Goal: Information Seeking & Learning: Learn about a topic

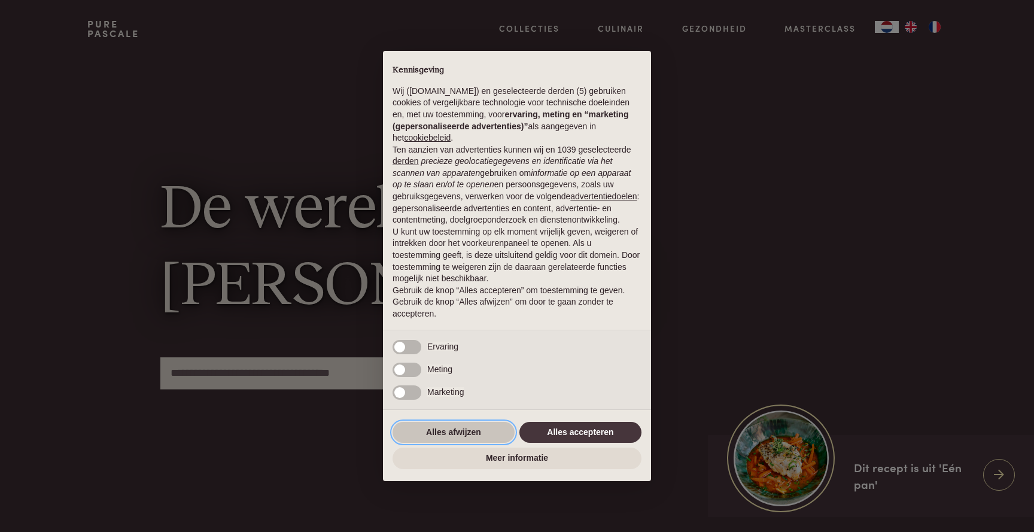
click at [452, 434] on button "Alles afwijzen" at bounding box center [453, 433] width 122 height 22
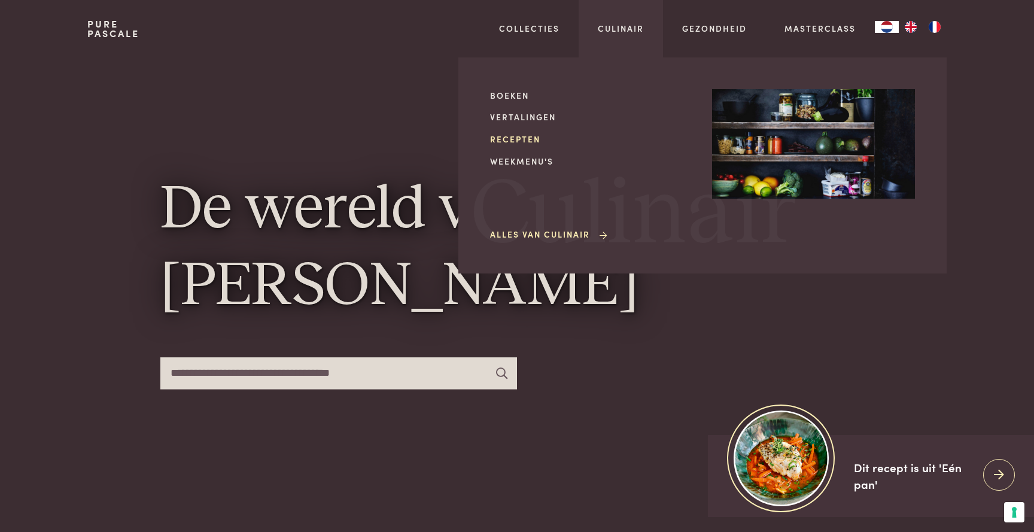
click at [501, 138] on link "Recepten" at bounding box center [591, 139] width 203 height 13
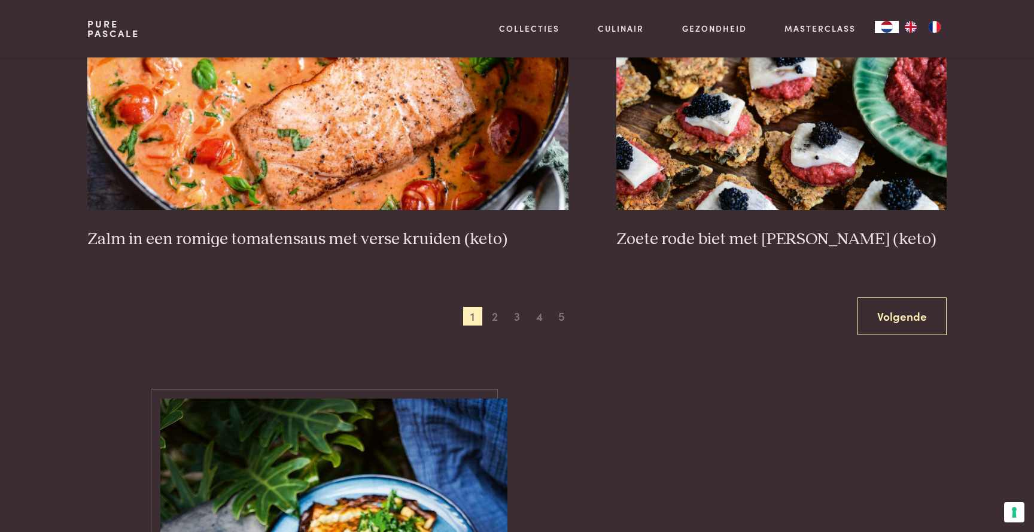
scroll to position [2244, 0]
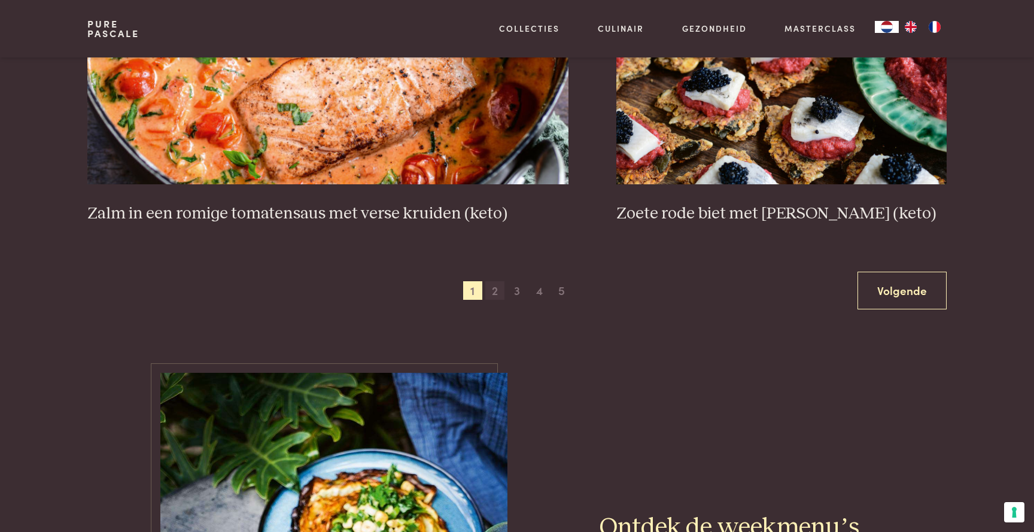
click at [492, 282] on span "2" at bounding box center [494, 290] width 19 height 19
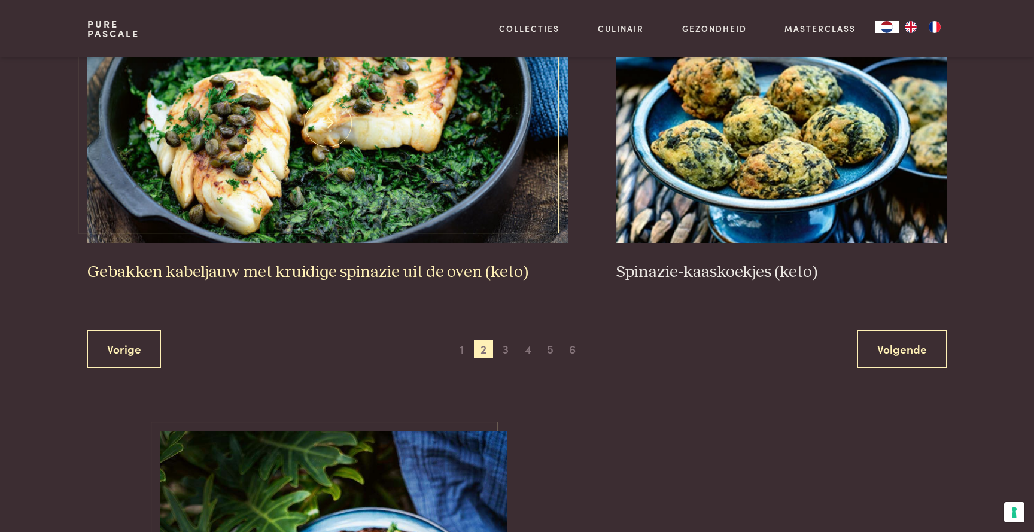
scroll to position [2220, 1]
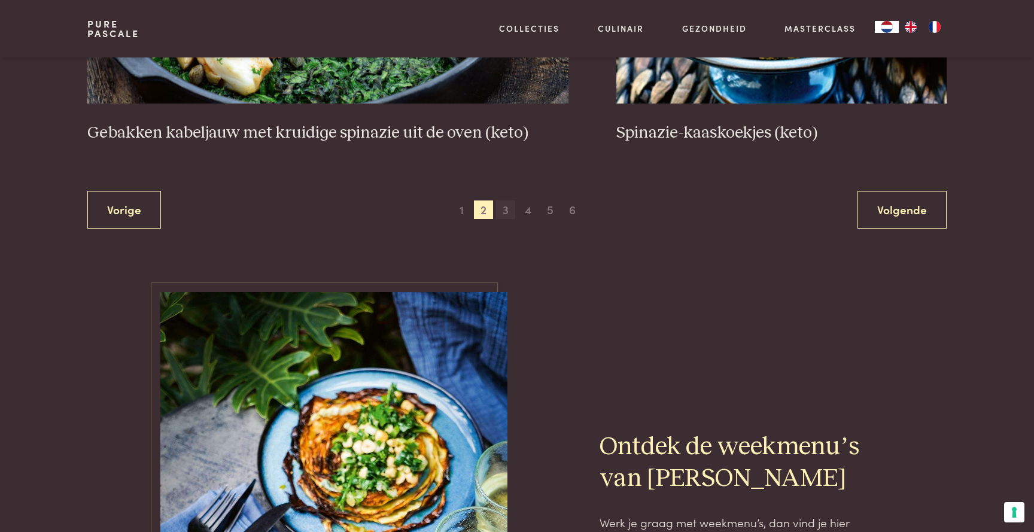
click at [502, 206] on span "3" at bounding box center [505, 209] width 19 height 19
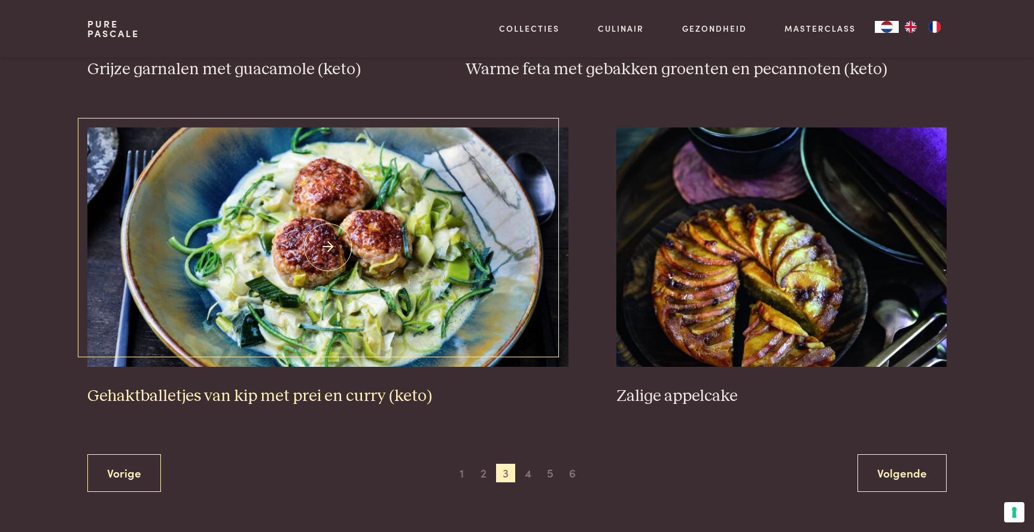
scroll to position [2125, 0]
click at [520, 464] on span "4" at bounding box center [528, 473] width 19 height 19
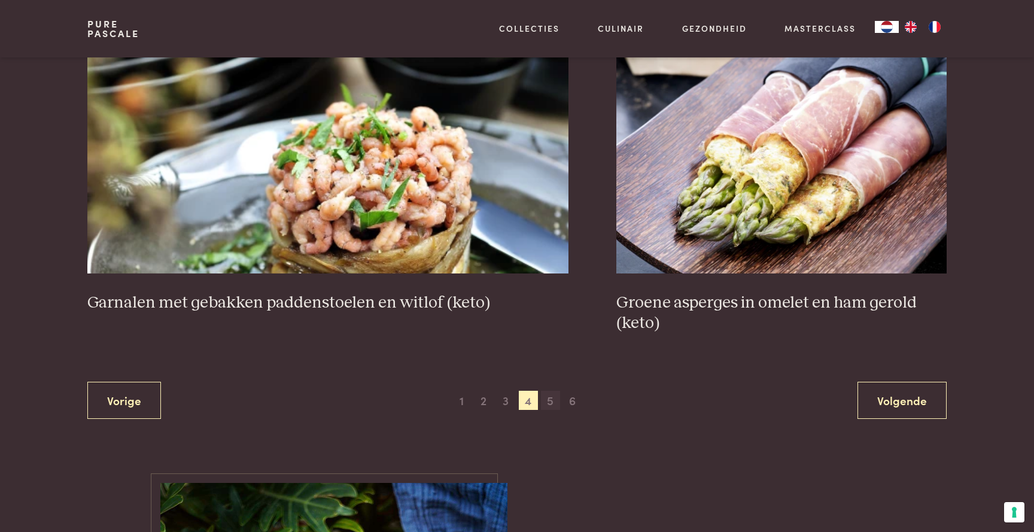
click at [544, 397] on span "5" at bounding box center [550, 400] width 19 height 19
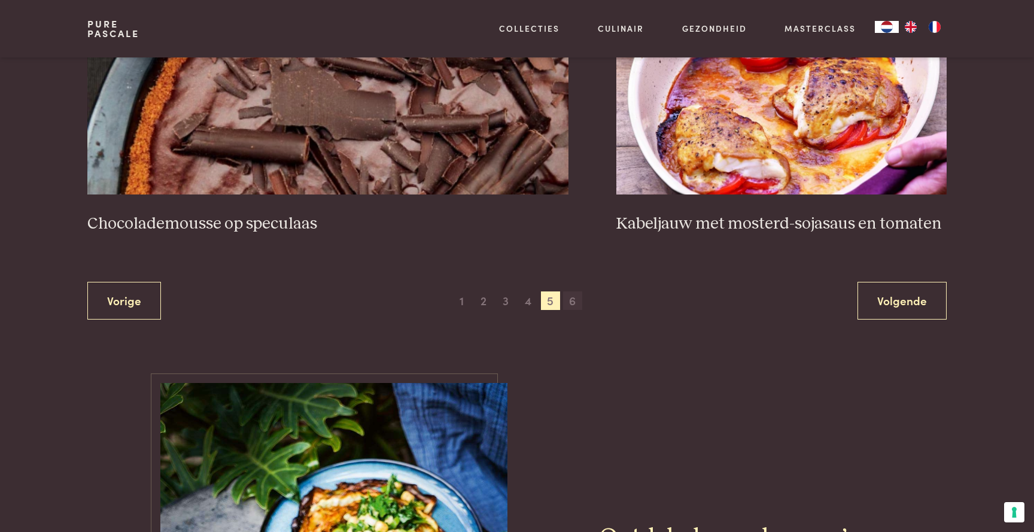
click at [575, 296] on span "6" at bounding box center [572, 300] width 19 height 19
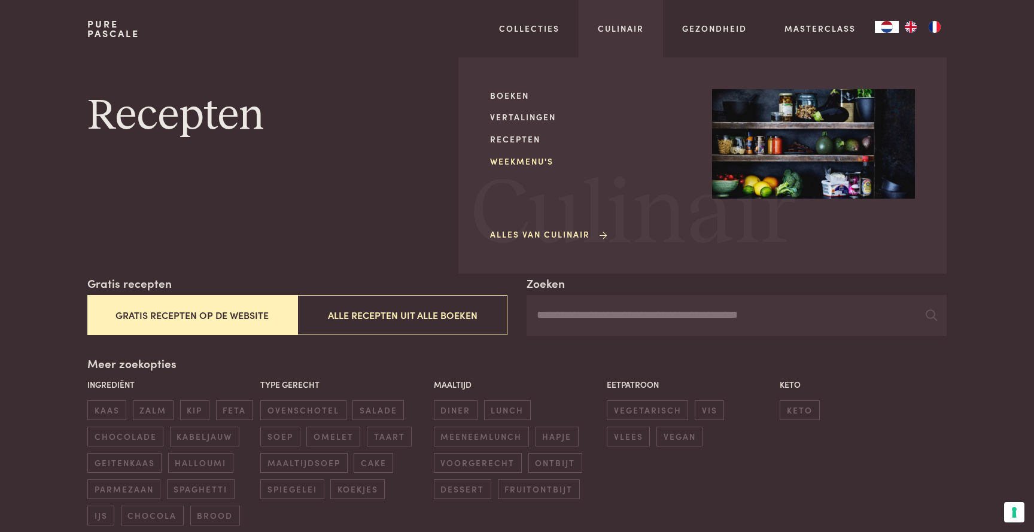
click at [517, 162] on link "Weekmenu's" at bounding box center [591, 161] width 203 height 13
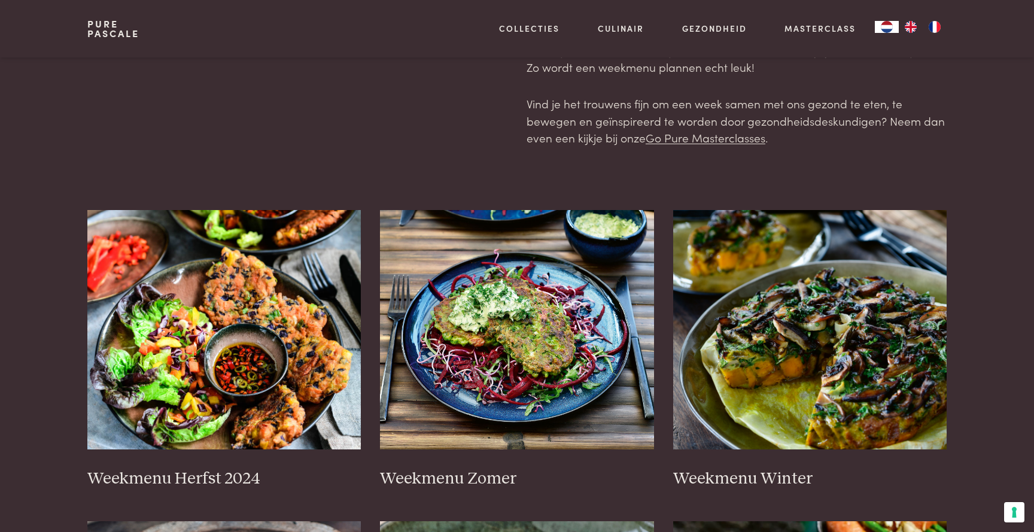
scroll to position [118, 0]
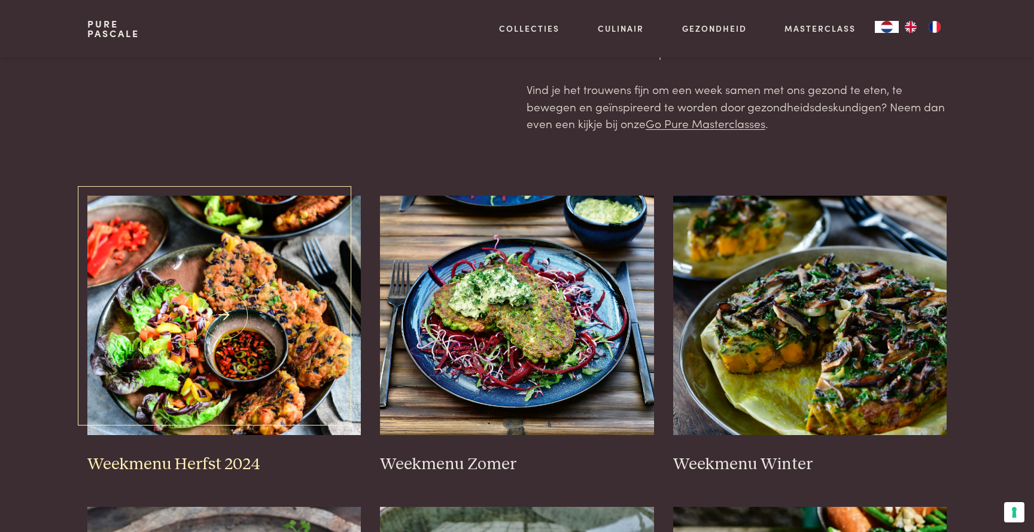
click at [236, 279] on img at bounding box center [224, 315] width 274 height 239
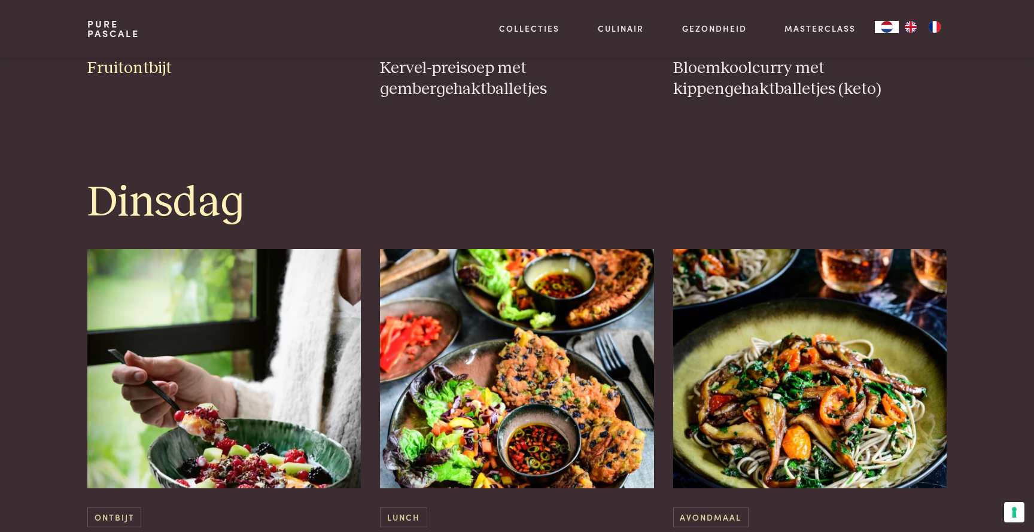
scroll to position [1100, 0]
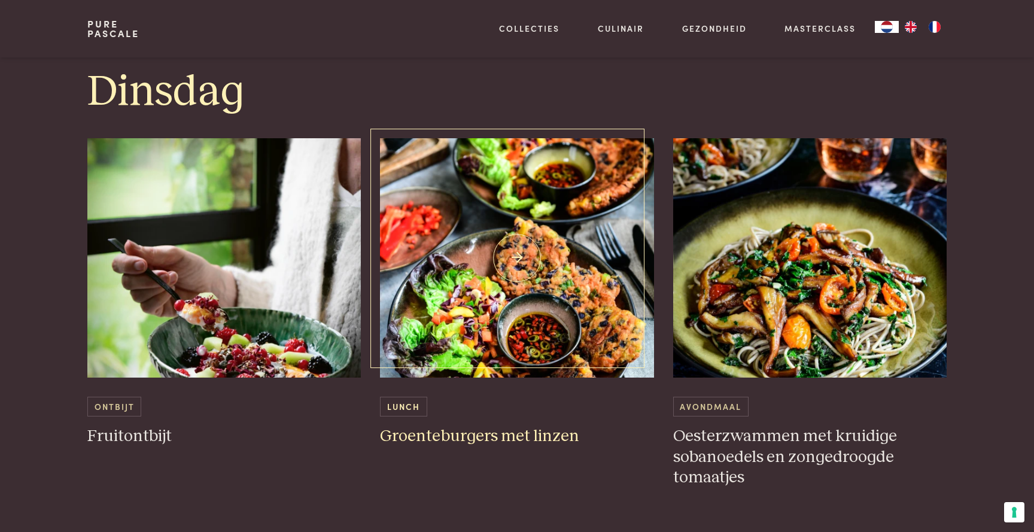
click at [415, 197] on img at bounding box center [517, 257] width 274 height 239
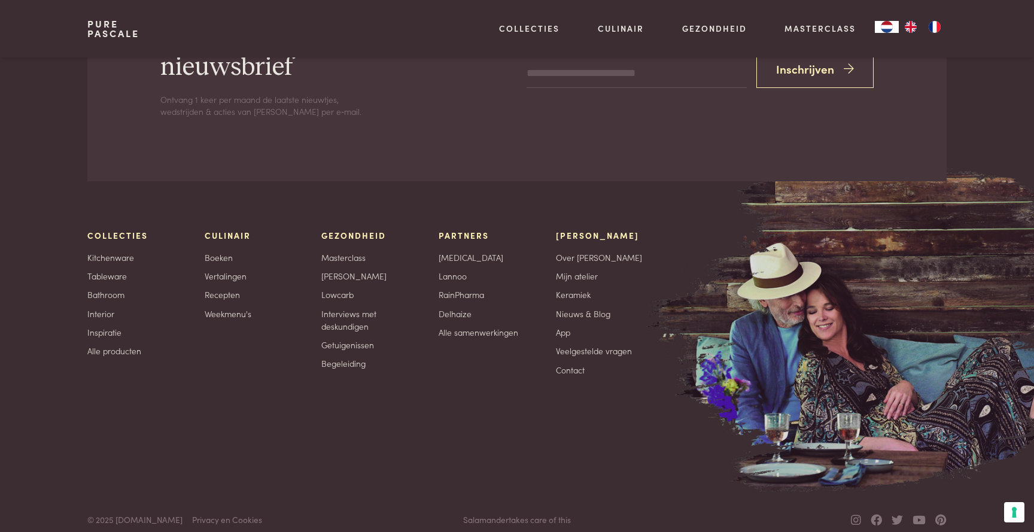
scroll to position [2226, 0]
click at [853, 514] on icon at bounding box center [856, 519] width 10 height 11
